Goal: Task Accomplishment & Management: Manage account settings

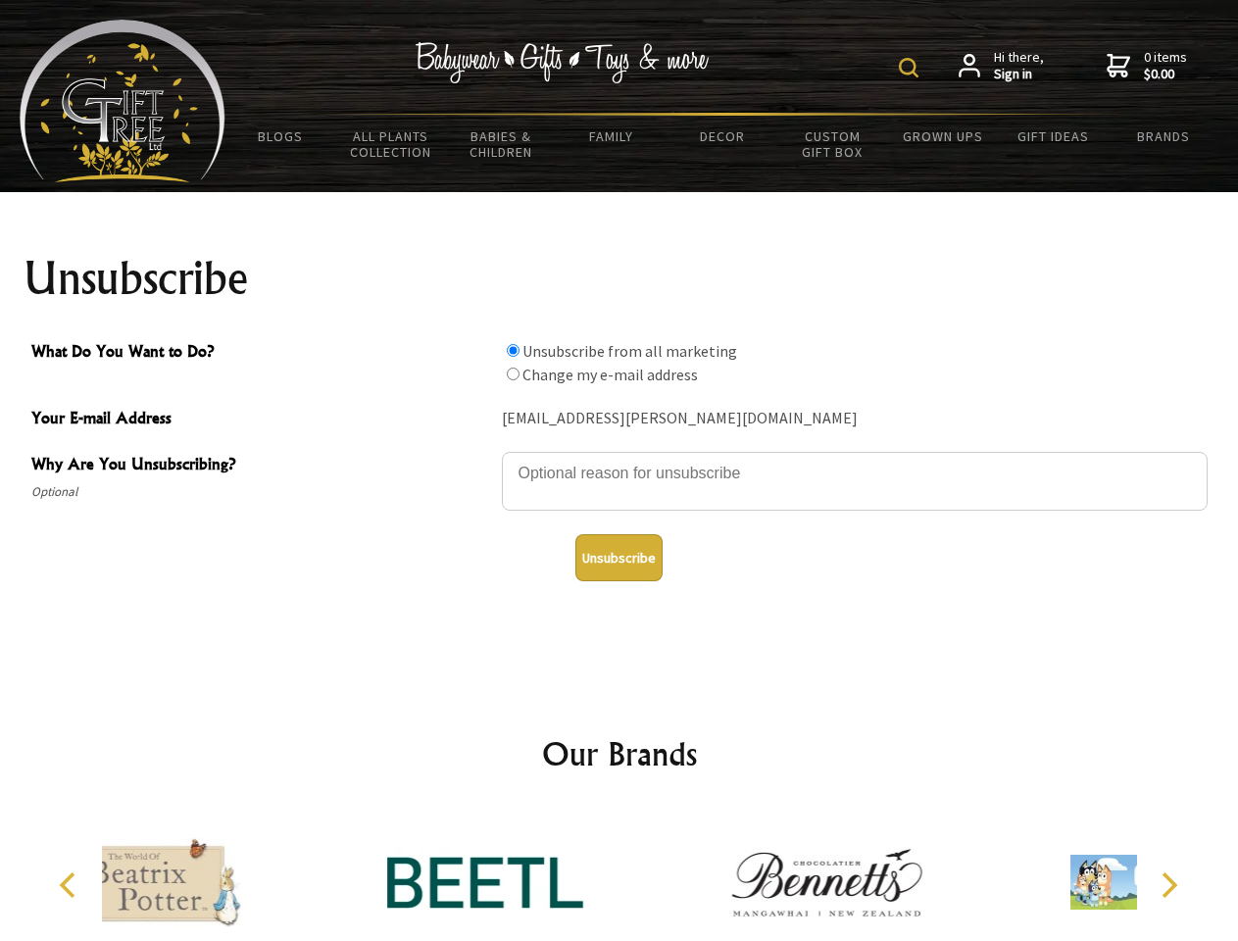
click at [912, 68] on img at bounding box center [909, 68] width 20 height 20
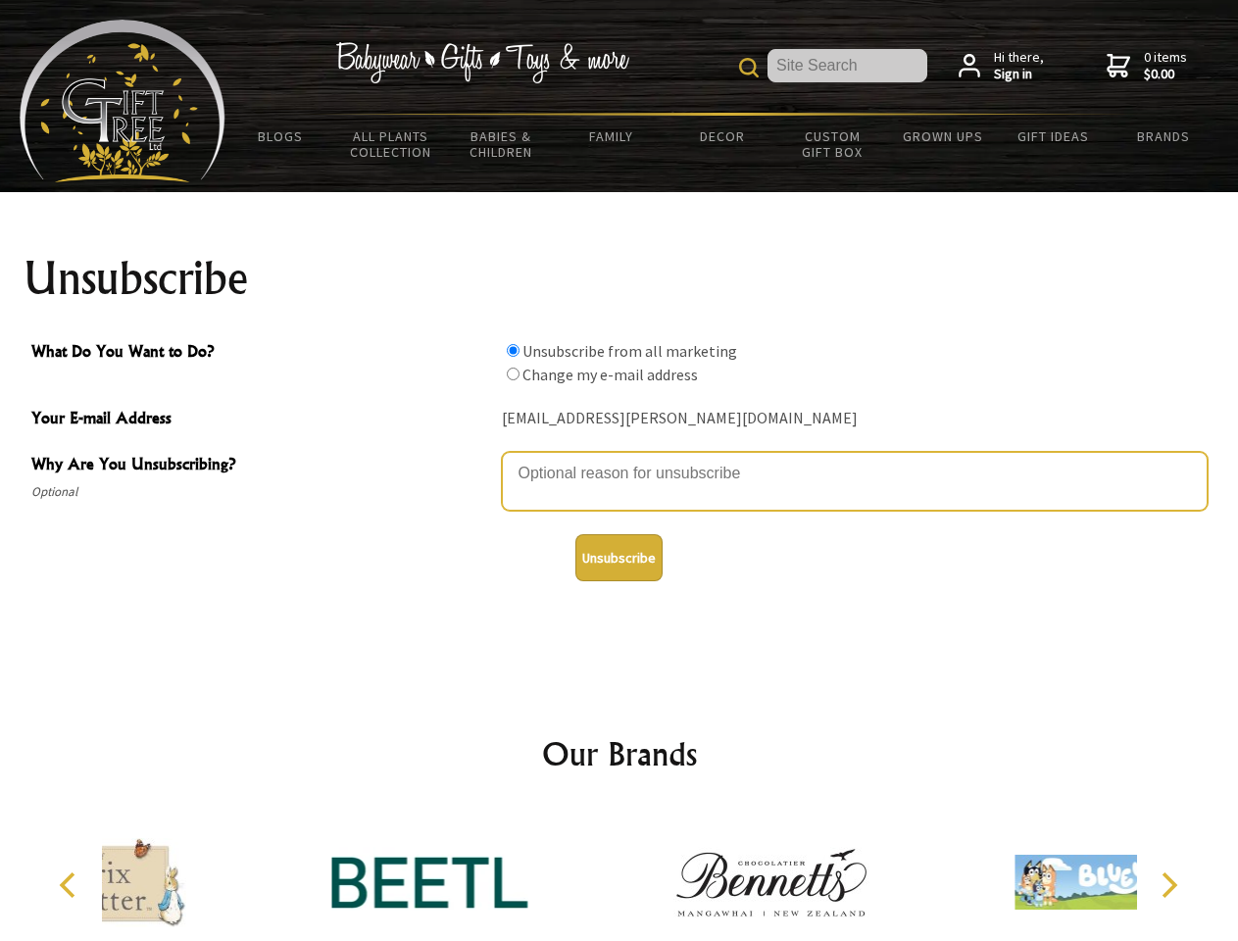
click at [620, 459] on textarea "Why Are You Unsubscribing?" at bounding box center [855, 481] width 706 height 59
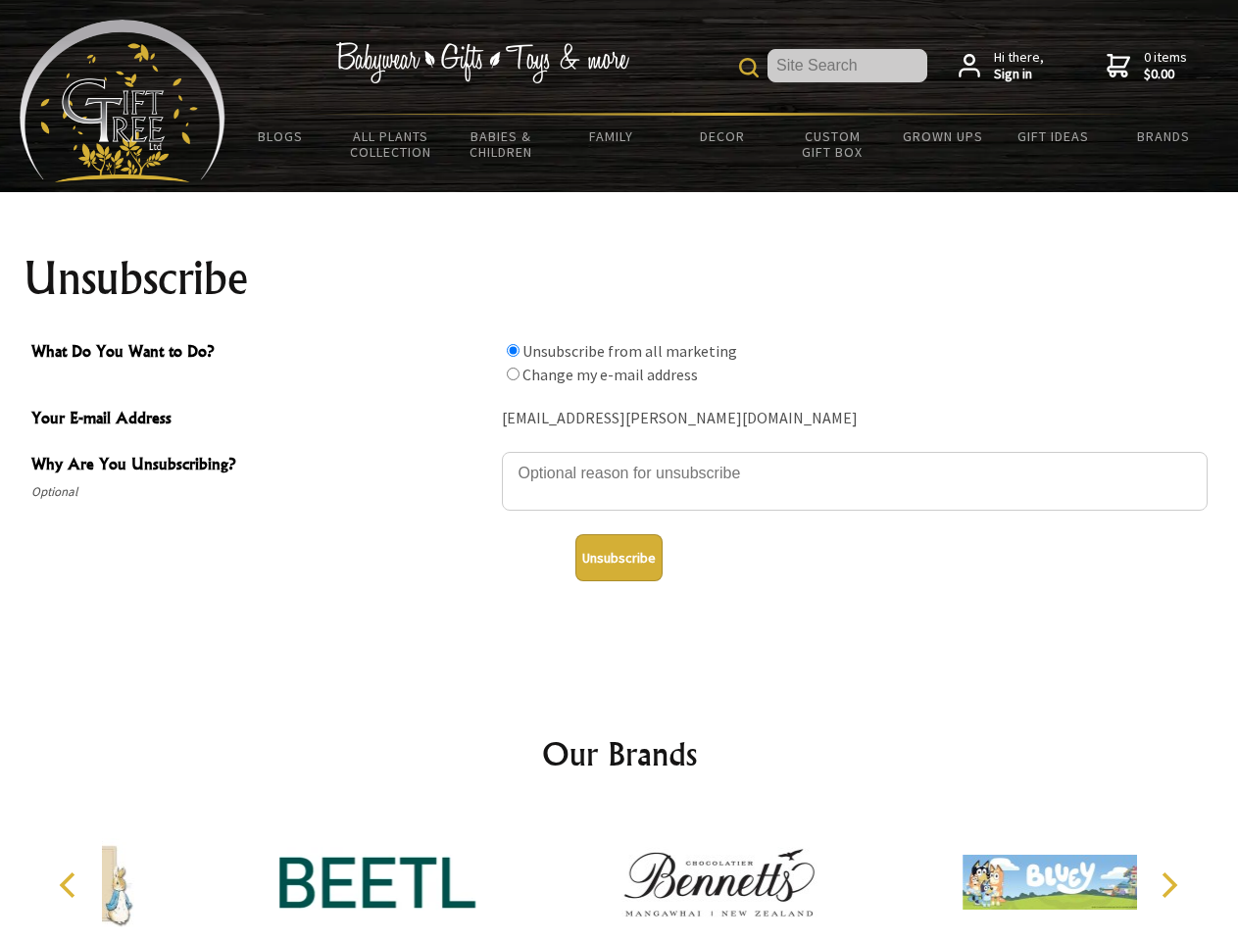
click at [513, 350] on input "What Do You Want to Do?" at bounding box center [513, 350] width 13 height 13
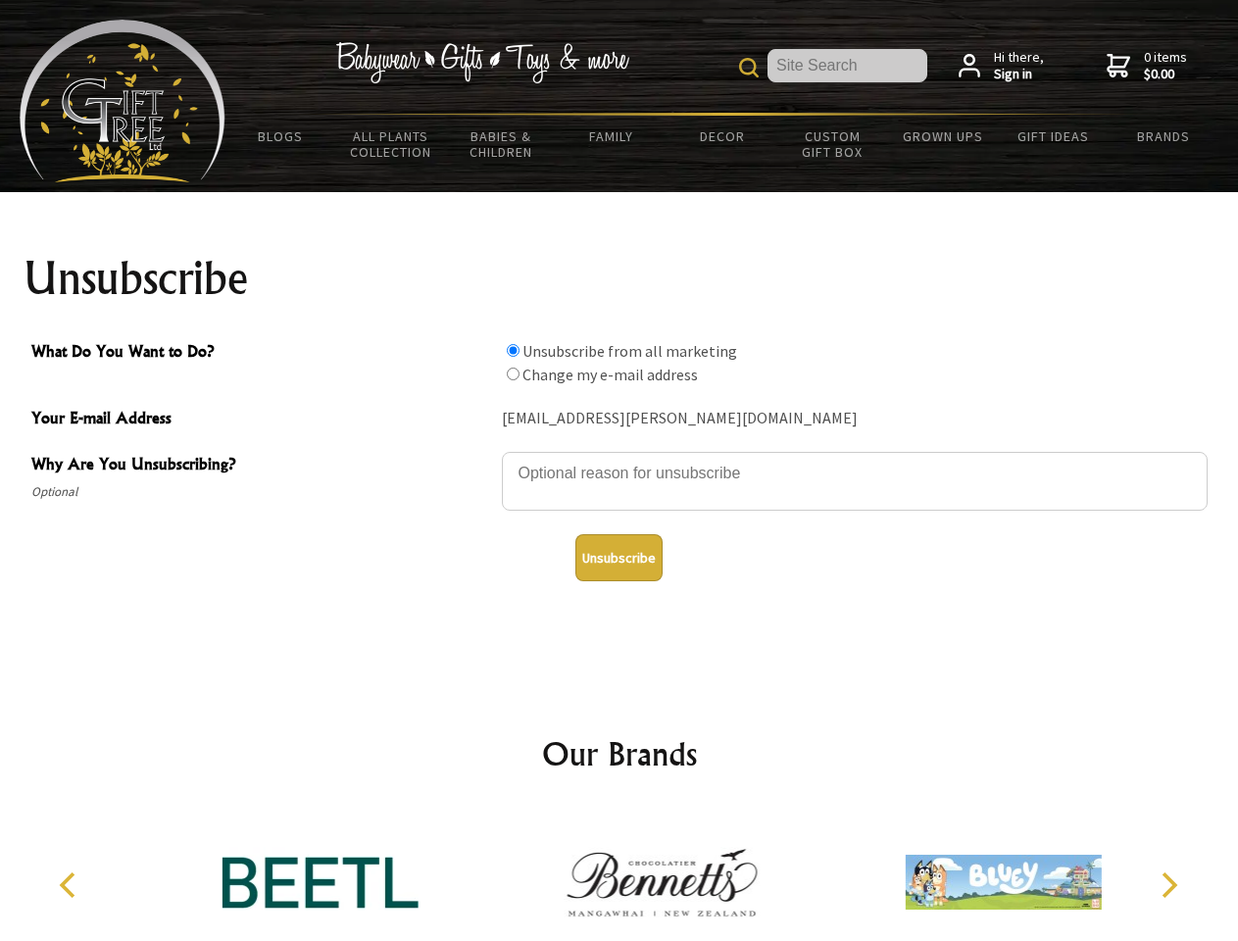
click at [513, 373] on input "What Do You Want to Do?" at bounding box center [513, 374] width 13 height 13
radio input "true"
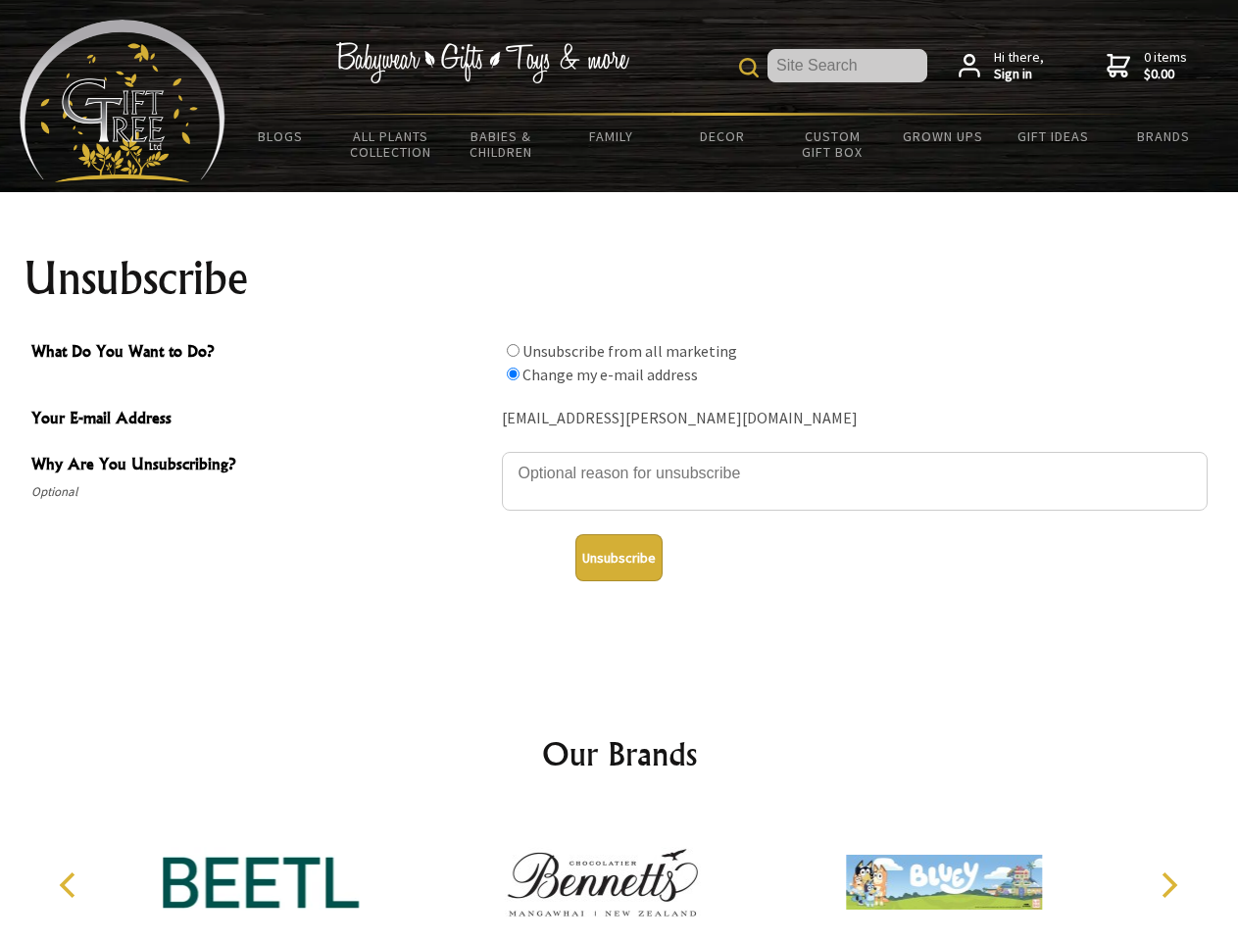
click at [619, 558] on button "Unsubscribe" at bounding box center [618, 557] width 87 height 47
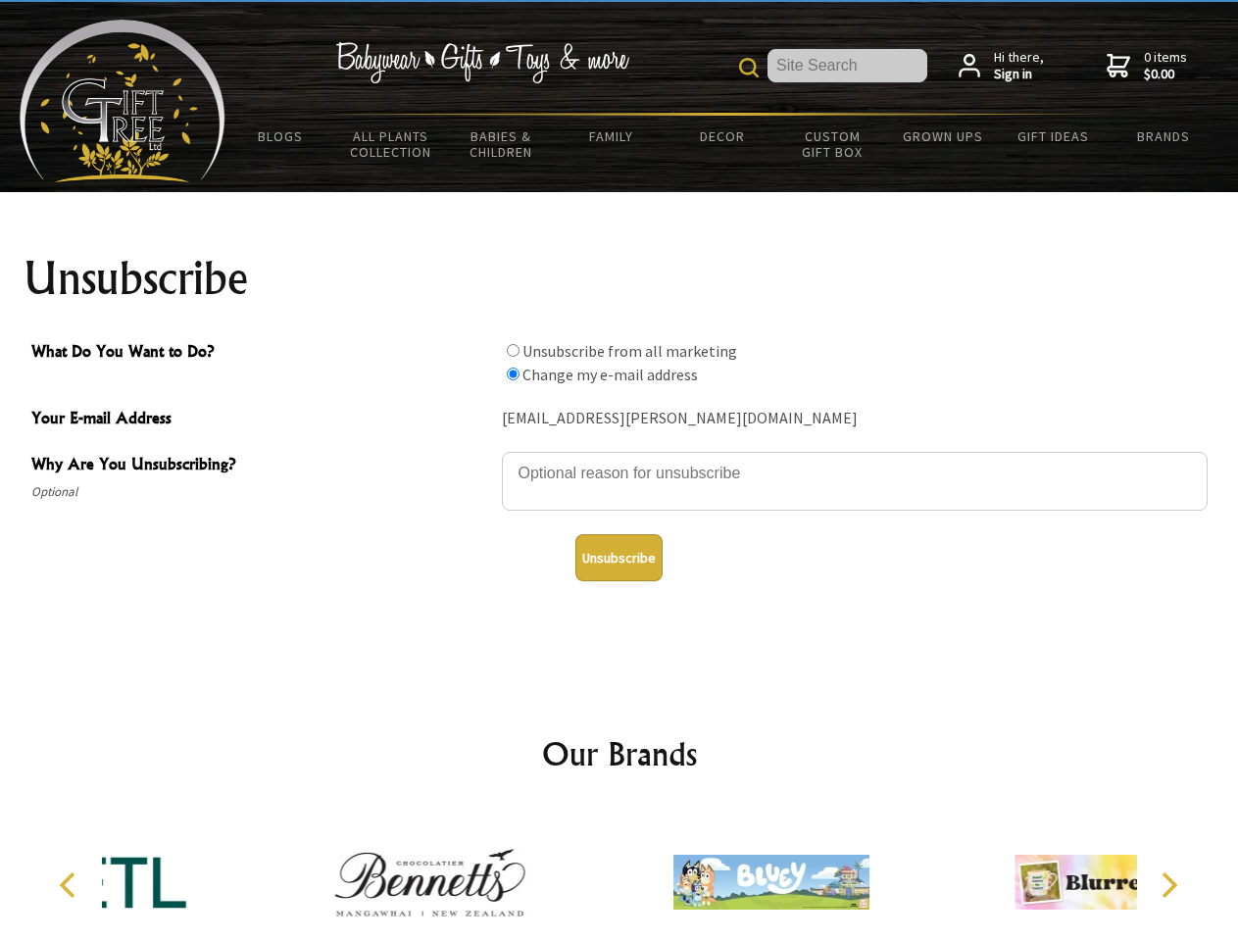
click at [620, 874] on div at bounding box center [771, 885] width 341 height 153
click at [71, 885] on icon "Previous" at bounding box center [69, 884] width 25 height 25
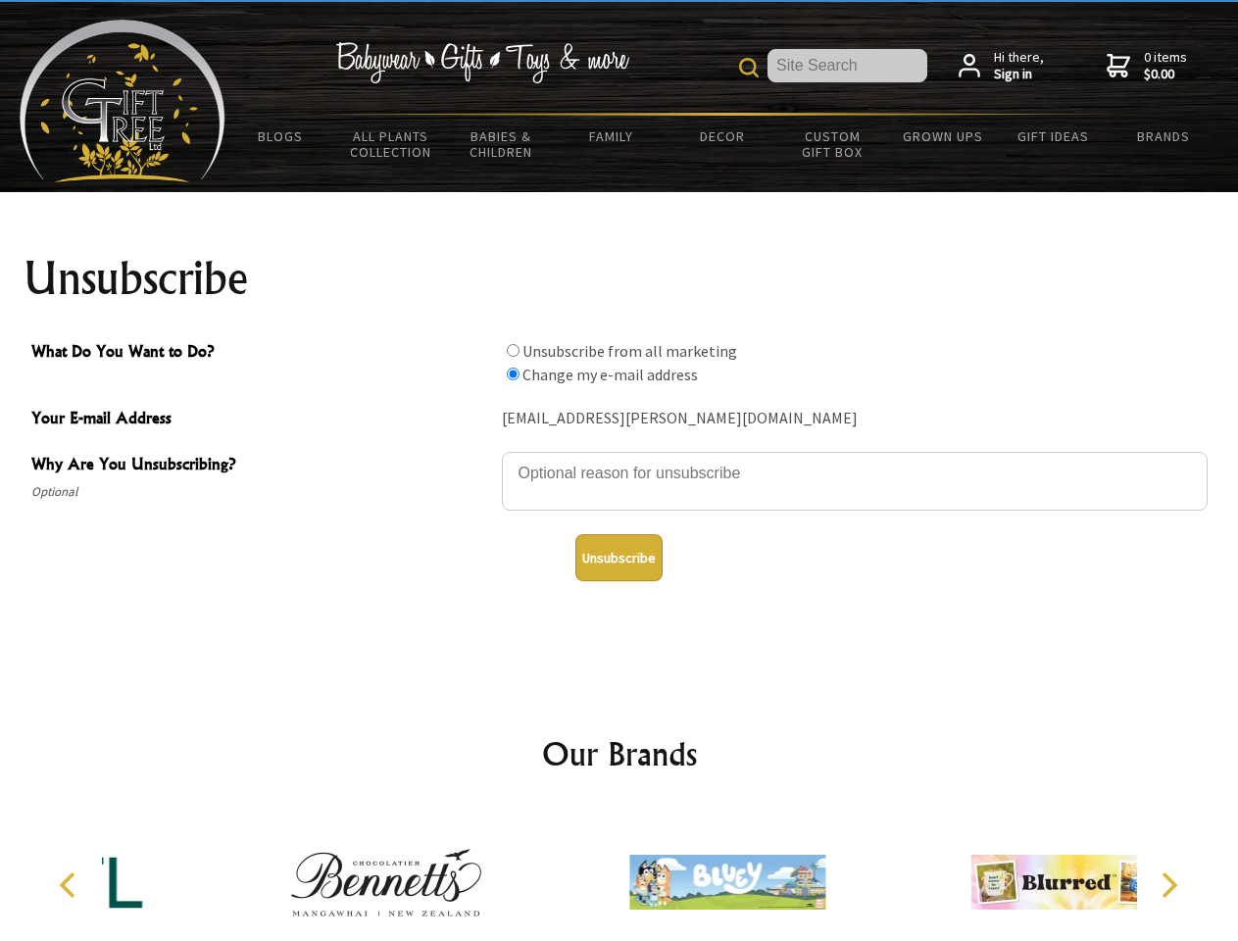
click at [1169, 885] on icon "Next" at bounding box center [1167, 884] width 25 height 25
